Goal: Task Accomplishment & Management: Manage account settings

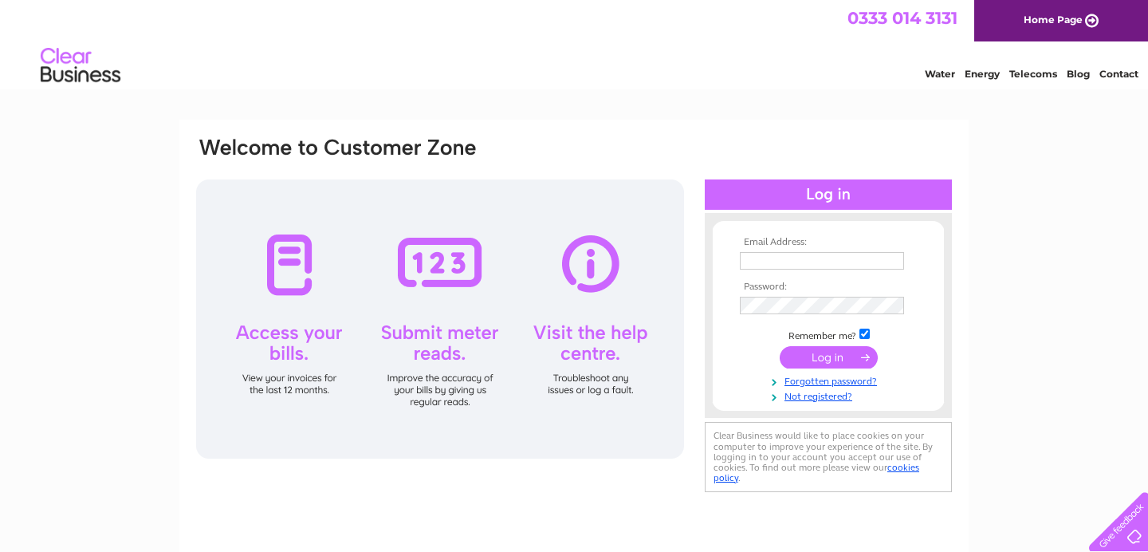
type input "[EMAIL_ADDRESS][DOMAIN_NAME]"
click at [831, 359] on input "submit" at bounding box center [829, 357] width 98 height 22
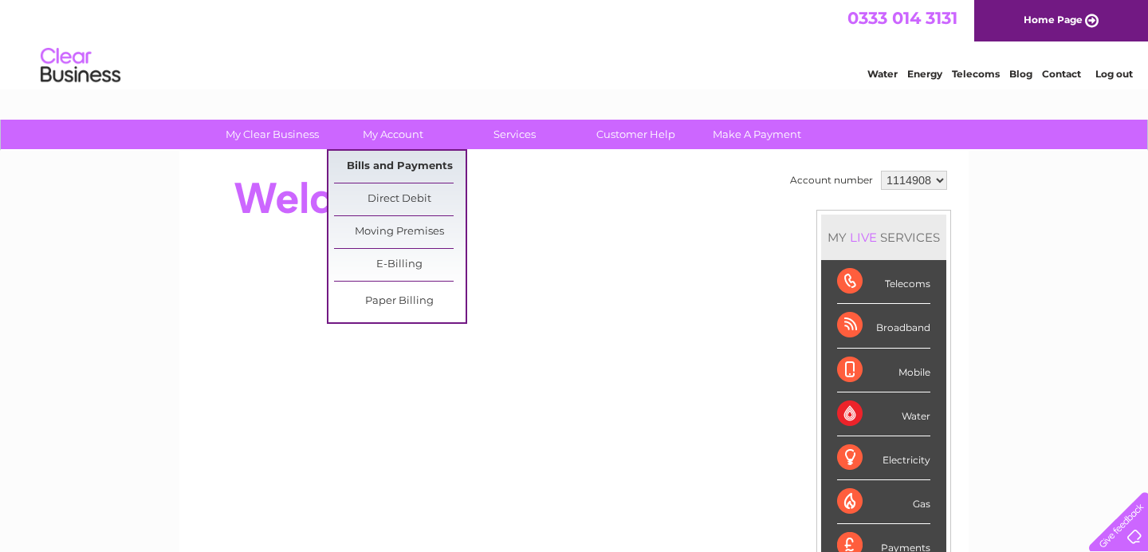
click at [407, 171] on link "Bills and Payments" at bounding box center [400, 167] width 132 height 32
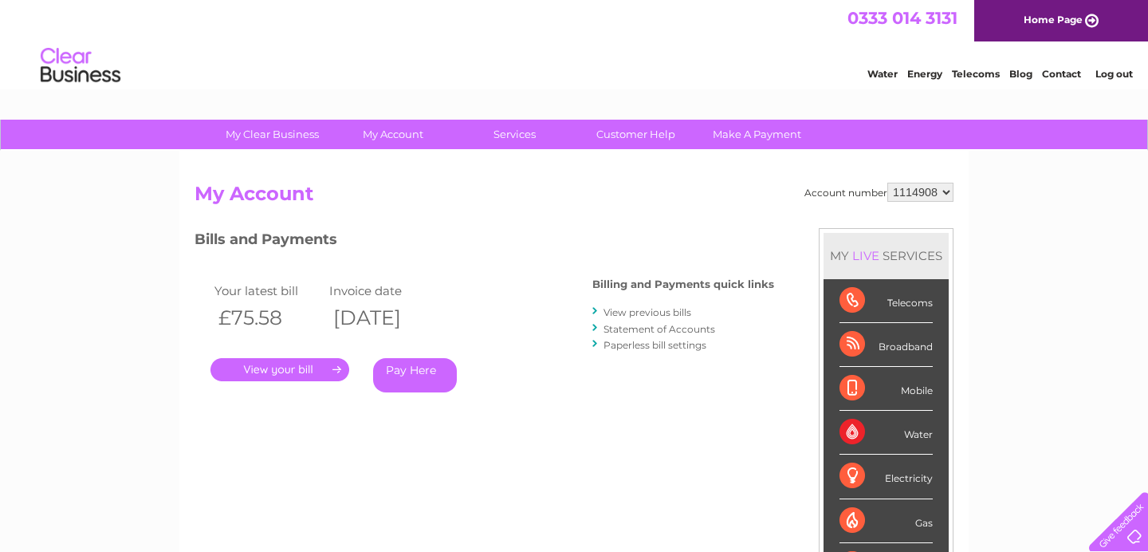
click at [303, 365] on link "." at bounding box center [280, 369] width 139 height 23
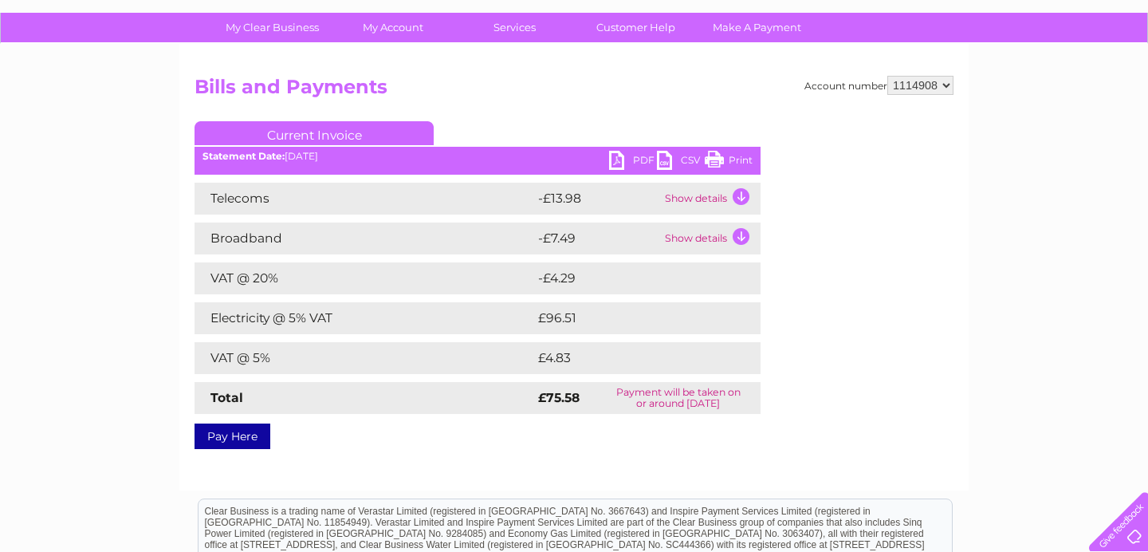
scroll to position [132, 0]
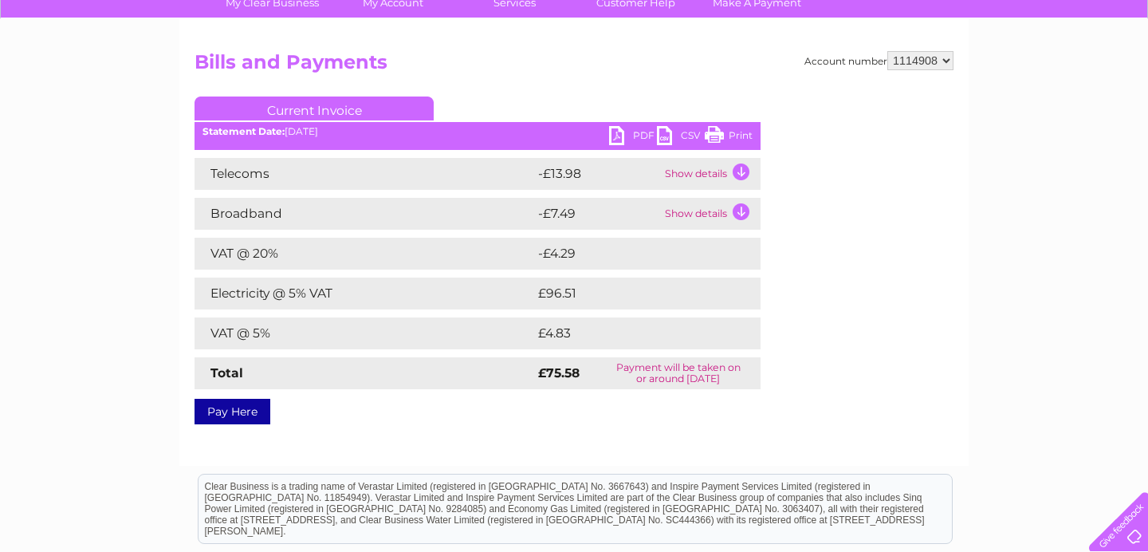
click at [628, 134] on link "PDF" at bounding box center [633, 137] width 48 height 23
